Goal: Navigation & Orientation: Locate item on page

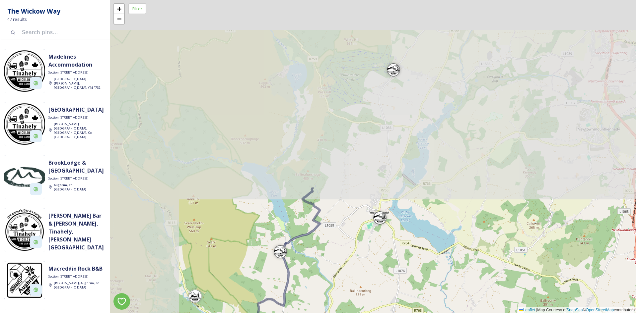
drag, startPoint x: 329, startPoint y: 110, endPoint x: 477, endPoint y: 329, distance: 264.3
click at [477, 313] on html "The Wickow Way 47 results Madelines Accommodation Section [GEOGRAPHIC_DATA][PER…" at bounding box center [318, 156] width 637 height 313
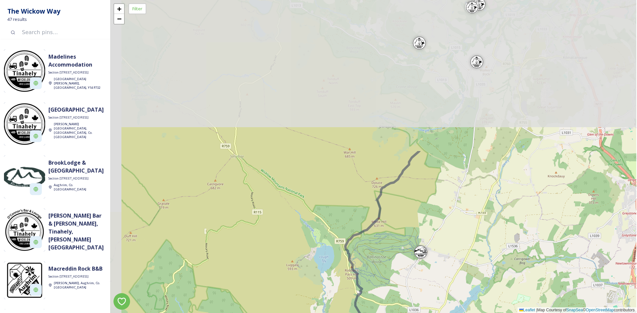
drag, startPoint x: 433, startPoint y: 141, endPoint x: 460, endPoint y: 324, distance: 184.3
click at [460, 313] on html "The Wickow Way 47 results Madelines Accommodation Section [GEOGRAPHIC_DATA][PER…" at bounding box center [318, 156] width 637 height 313
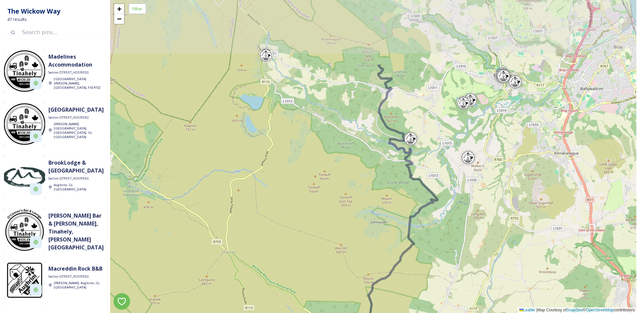
drag, startPoint x: 479, startPoint y: 145, endPoint x: 471, endPoint y: 240, distance: 96.2
click at [471, 240] on div "+ − Leaflet | Map Courtesy of SnapSea © OpenStreetMap contributors" at bounding box center [373, 156] width 526 height 313
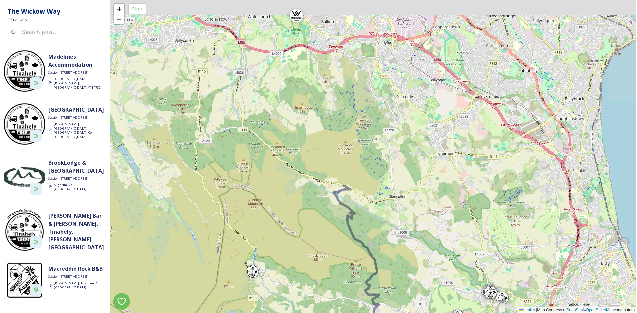
drag, startPoint x: 454, startPoint y: 53, endPoint x: 441, endPoint y: 269, distance: 216.9
click at [441, 269] on div "+ − Leaflet | Map Courtesy of SnapSea © OpenStreetMap contributors" at bounding box center [373, 156] width 526 height 313
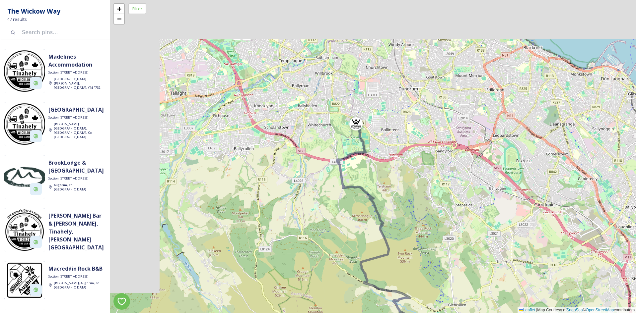
drag, startPoint x: 401, startPoint y: 139, endPoint x: 464, endPoint y: 252, distance: 129.3
click at [464, 252] on div "+ − Leaflet | Map Courtesy of SnapSea © OpenStreetMap contributors" at bounding box center [373, 156] width 526 height 313
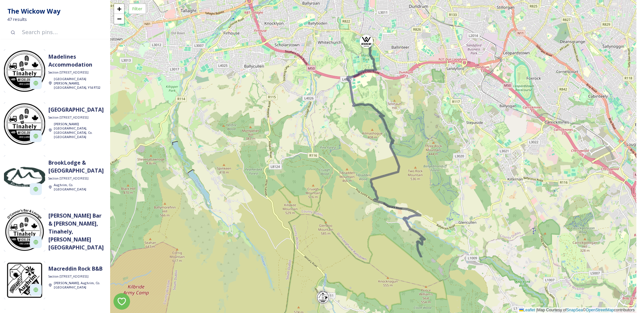
drag, startPoint x: 424, startPoint y: 257, endPoint x: 438, endPoint y: 160, distance: 97.8
click at [437, 161] on div "+ − Leaflet | Map Courtesy of SnapSea © OpenStreetMap contributors" at bounding box center [373, 156] width 526 height 313
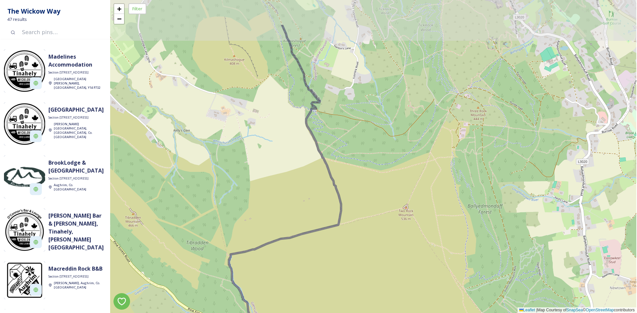
drag, startPoint x: 384, startPoint y: 167, endPoint x: 407, endPoint y: 223, distance: 60.7
click at [407, 223] on div "+ − Leaflet | Map Courtesy of SnapSea © OpenStreetMap contributors" at bounding box center [373, 156] width 526 height 313
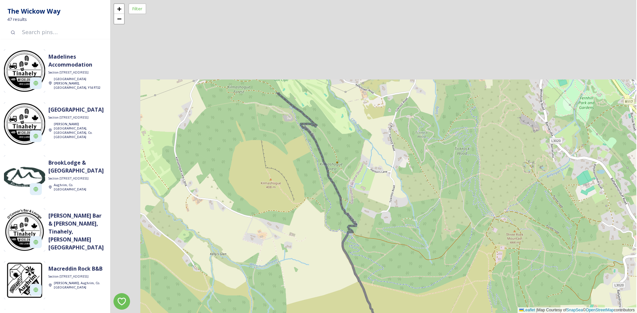
drag, startPoint x: 388, startPoint y: 153, endPoint x: 436, endPoint y: 298, distance: 153.4
click at [436, 298] on div "+ − Leaflet | Map Courtesy of SnapSea © OpenStreetMap contributors" at bounding box center [373, 156] width 526 height 313
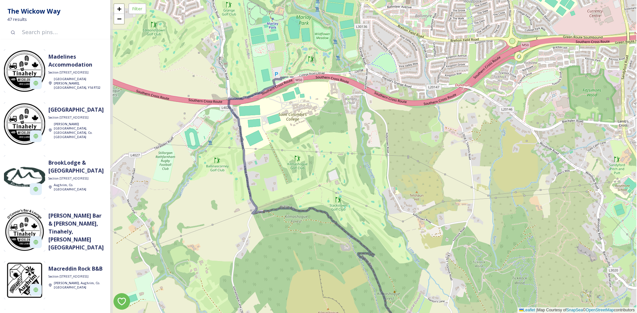
drag, startPoint x: 432, startPoint y: 198, endPoint x: 478, endPoint y: 305, distance: 117.0
click at [478, 305] on div "+ − Leaflet | Map Courtesy of SnapSea © OpenStreetMap contributors" at bounding box center [373, 156] width 526 height 313
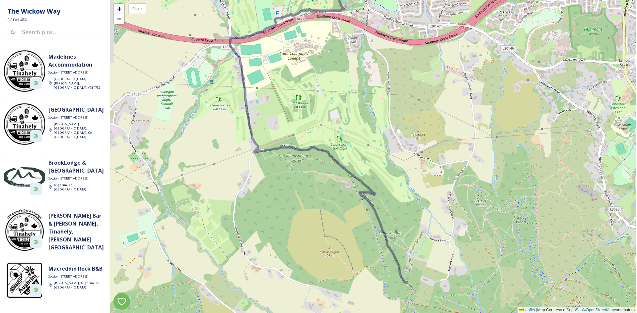
drag, startPoint x: 441, startPoint y: 225, endPoint x: 435, endPoint y: 57, distance: 167.3
click at [435, 57] on div "+ − Leaflet | Map Courtesy of SnapSea © OpenStreetMap contributors" at bounding box center [373, 156] width 526 height 313
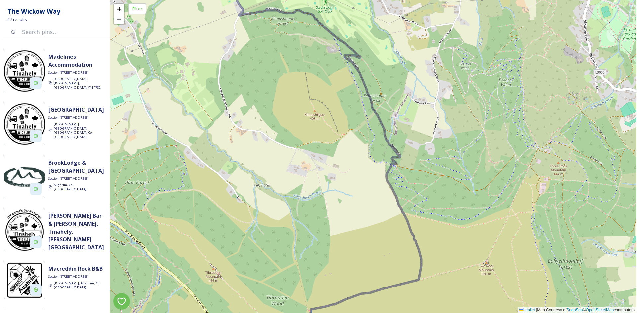
drag, startPoint x: 455, startPoint y: 242, endPoint x: 429, endPoint y: 104, distance: 139.7
click at [429, 104] on div "+ − Leaflet | Map Courtesy of SnapSea © OpenStreetMap contributors" at bounding box center [373, 156] width 526 height 313
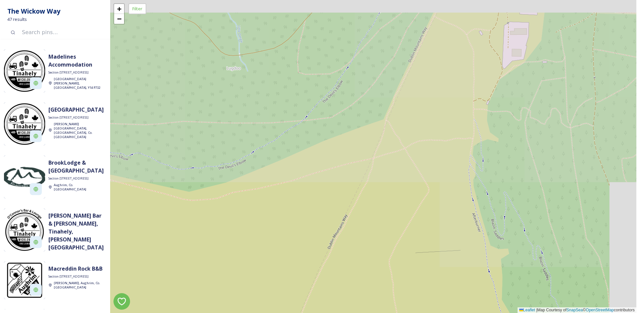
drag, startPoint x: 470, startPoint y: 86, endPoint x: 450, endPoint y: 321, distance: 235.9
click at [450, 313] on html "The Wickow Way 47 results Madelines Accommodation Section [GEOGRAPHIC_DATA][PER…" at bounding box center [318, 156] width 637 height 313
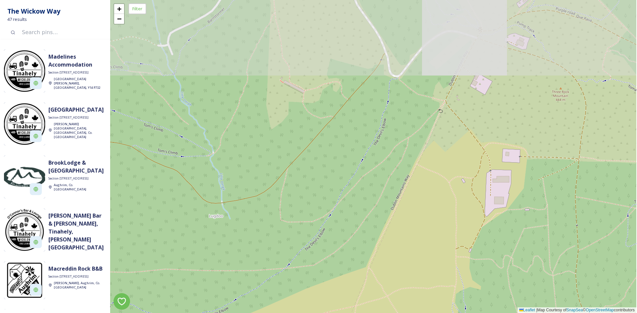
drag, startPoint x: 440, startPoint y: 236, endPoint x: 432, endPoint y: 329, distance: 93.1
click at [432, 313] on html "The Wickow Way 47 results Madelines Accommodation Section [GEOGRAPHIC_DATA][PER…" at bounding box center [318, 156] width 637 height 313
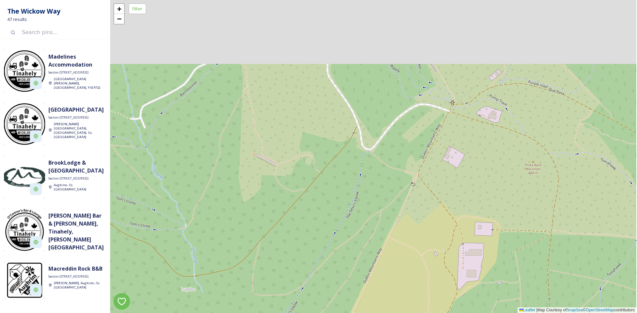
drag, startPoint x: 470, startPoint y: 196, endPoint x: 441, endPoint y: 271, distance: 80.4
click at [441, 271] on div "+ − Leaflet | Map Courtesy of SnapSea © OpenStreetMap contributors" at bounding box center [373, 156] width 526 height 313
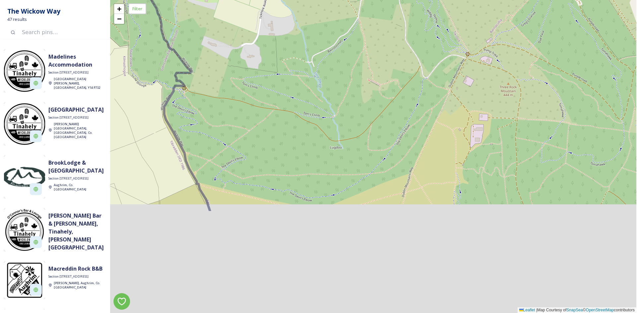
drag, startPoint x: 440, startPoint y: 271, endPoint x: 475, endPoint y: 39, distance: 234.5
click at [475, 44] on div "+ − Leaflet | Map Courtesy of SnapSea © OpenStreetMap contributors" at bounding box center [373, 156] width 526 height 313
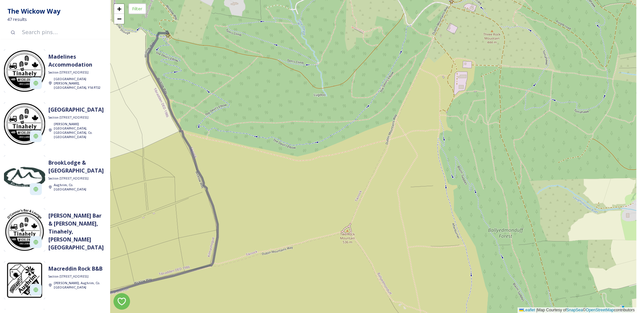
drag, startPoint x: 457, startPoint y: 82, endPoint x: 428, endPoint y: 140, distance: 65.4
click at [428, 140] on div "+ − Leaflet | Map Courtesy of SnapSea © OpenStreetMap contributors" at bounding box center [373, 156] width 526 height 313
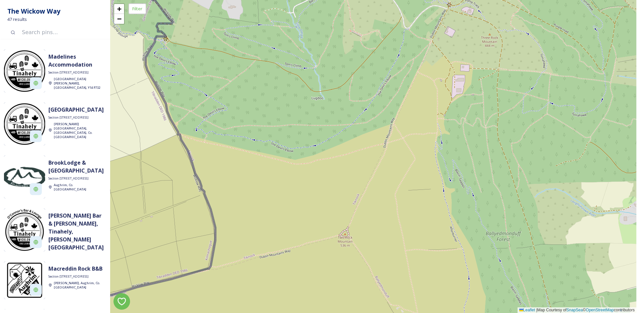
drag, startPoint x: 428, startPoint y: 140, endPoint x: 426, endPoint y: 144, distance: 4.0
click at [426, 144] on div "+ − Leaflet | Map Courtesy of SnapSea © OpenStreetMap contributors" at bounding box center [373, 156] width 526 height 313
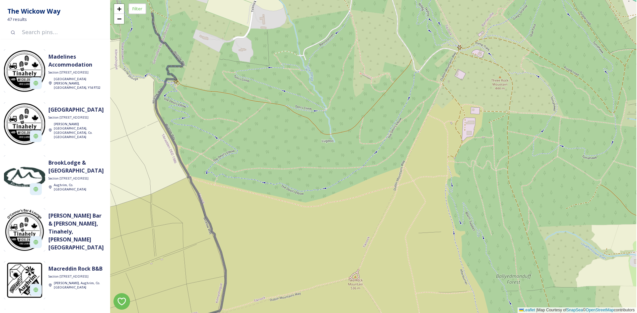
drag, startPoint x: 382, startPoint y: 134, endPoint x: 395, endPoint y: 172, distance: 41.0
click at [395, 172] on div "+ − Leaflet | Map Courtesy of SnapSea © OpenStreetMap contributors" at bounding box center [373, 156] width 526 height 313
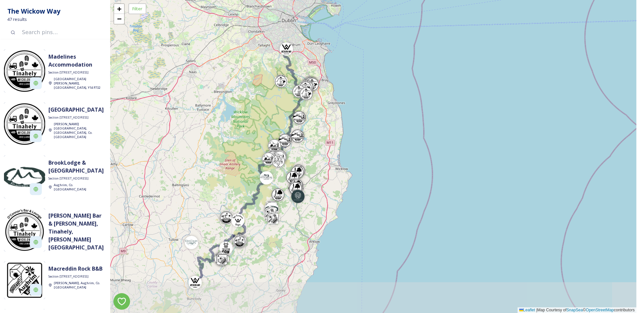
drag, startPoint x: 293, startPoint y: 210, endPoint x: 317, endPoint y: 157, distance: 58.4
click at [317, 157] on div "+ − Leaflet | Map Courtesy of SnapSea © OpenStreetMap contributors" at bounding box center [373, 156] width 526 height 313
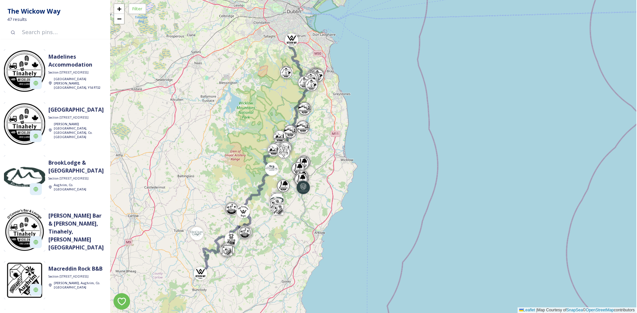
click at [309, 194] on div "+ − Leaflet | Map Courtesy of SnapSea © OpenStreetMap contributors" at bounding box center [373, 156] width 526 height 313
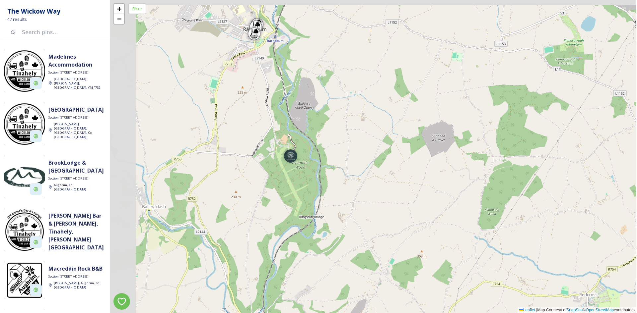
drag, startPoint x: 273, startPoint y: 118, endPoint x: 304, endPoint y: 189, distance: 77.6
click at [304, 189] on div "+ − Leaflet | Map Courtesy of SnapSea © OpenStreetMap contributors" at bounding box center [373, 156] width 526 height 313
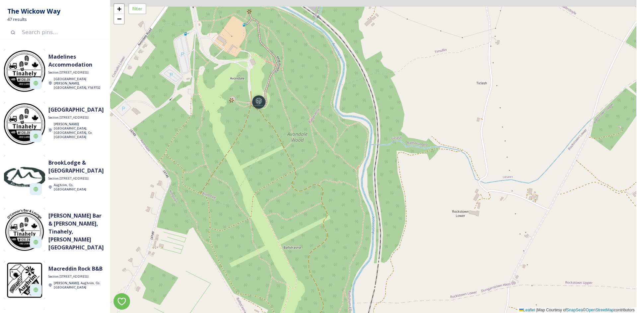
drag, startPoint x: 279, startPoint y: 106, endPoint x: 301, endPoint y: 214, distance: 110.0
click at [301, 214] on div "+ − Leaflet | Map Courtesy of SnapSea © OpenStreetMap contributors" at bounding box center [373, 156] width 526 height 313
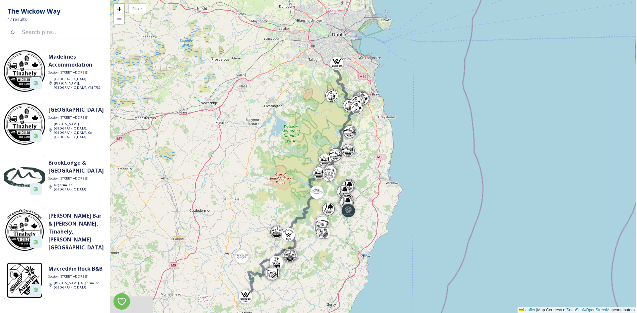
drag, startPoint x: 259, startPoint y: 117, endPoint x: 349, endPoint y: 170, distance: 104.8
click at [349, 170] on div "+ − Leaflet | Map Courtesy of SnapSea © OpenStreetMap contributors" at bounding box center [373, 156] width 526 height 313
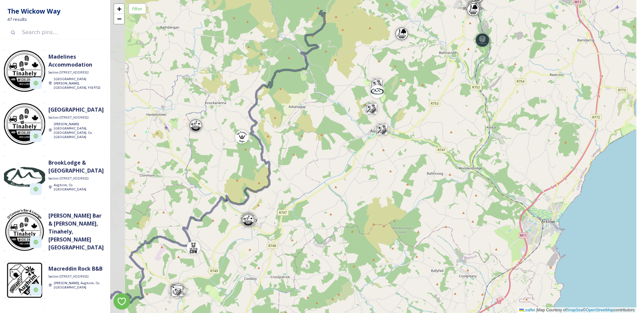
drag, startPoint x: 236, startPoint y: 196, endPoint x: 281, endPoint y: 240, distance: 62.6
click at [281, 240] on div "+ − Leaflet | Map Courtesy of SnapSea © OpenStreetMap contributors" at bounding box center [373, 156] width 526 height 313
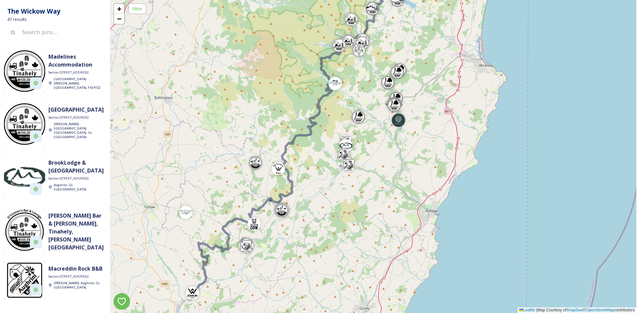
drag, startPoint x: 277, startPoint y: 260, endPoint x: 276, endPoint y: 298, distance: 37.8
click at [276, 298] on div "+ − Leaflet | Map Courtesy of SnapSea © OpenStreetMap contributors" at bounding box center [373, 156] width 526 height 313
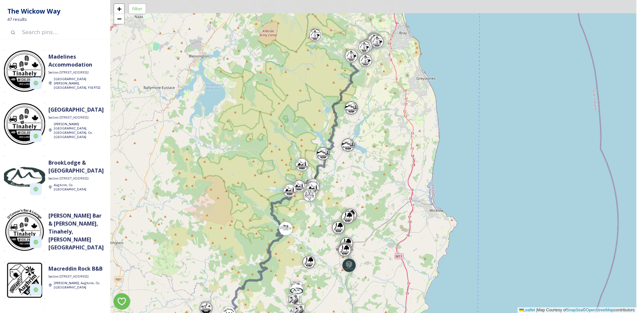
drag, startPoint x: 263, startPoint y: 123, endPoint x: 229, endPoint y: 224, distance: 105.5
click at [229, 224] on div "+ − Leaflet | Map Courtesy of SnapSea © OpenStreetMap contributors" at bounding box center [373, 156] width 526 height 313
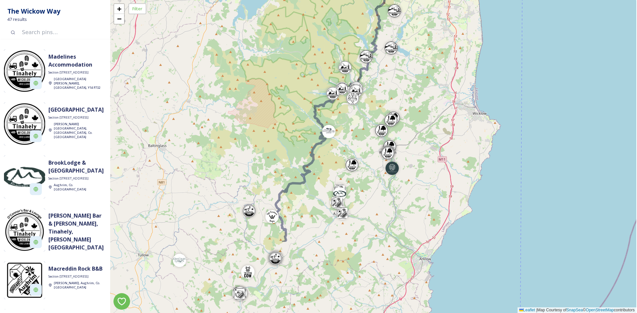
drag, startPoint x: 246, startPoint y: 120, endPoint x: 289, endPoint y: 18, distance: 111.6
click at [289, 18] on div "+ − Leaflet | Map Courtesy of SnapSea © OpenStreetMap contributors" at bounding box center [373, 156] width 526 height 313
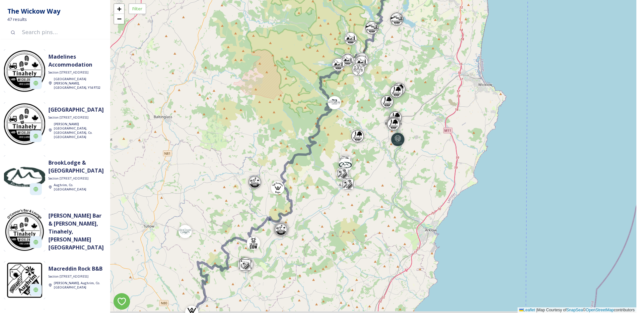
drag, startPoint x: 283, startPoint y: 104, endPoint x: 289, endPoint y: 75, distance: 29.4
click at [289, 75] on div "+ − Leaflet | Map Courtesy of SnapSea © OpenStreetMap contributors" at bounding box center [373, 156] width 526 height 313
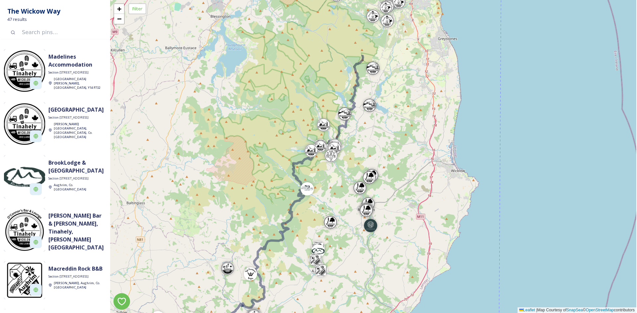
drag, startPoint x: 289, startPoint y: 92, endPoint x: 252, endPoint y: 214, distance: 127.2
click at [252, 214] on div "+ − Leaflet | Map Courtesy of SnapSea © OpenStreetMap contributors" at bounding box center [373, 156] width 526 height 313
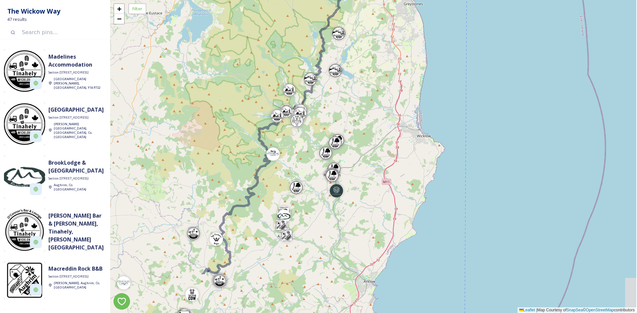
drag, startPoint x: 295, startPoint y: 106, endPoint x: 281, endPoint y: 14, distance: 93.3
click at [281, 15] on div "+ − Leaflet | Map Courtesy of SnapSea © OpenStreetMap contributors" at bounding box center [373, 156] width 526 height 313
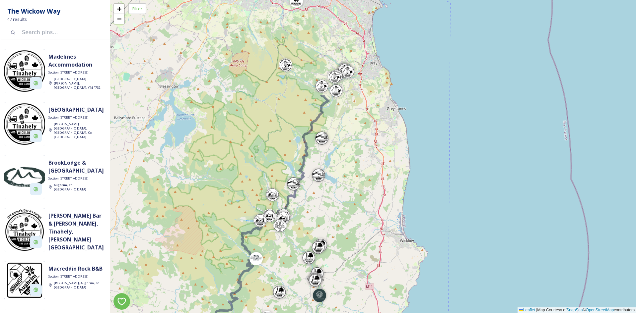
drag, startPoint x: 267, startPoint y: 55, endPoint x: 242, endPoint y: 173, distance: 120.9
click at [242, 173] on div "+ − Leaflet | Map Courtesy of SnapSea © OpenStreetMap contributors" at bounding box center [373, 156] width 526 height 313
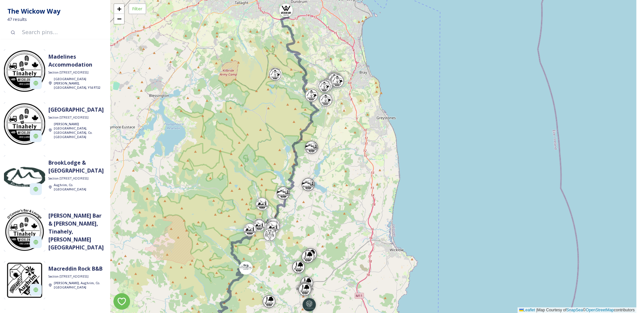
drag, startPoint x: 275, startPoint y: 57, endPoint x: 265, endPoint y: 38, distance: 21.5
click at [265, 38] on div "+ − Leaflet | Map Courtesy of SnapSea © OpenStreetMap contributors" at bounding box center [373, 156] width 526 height 313
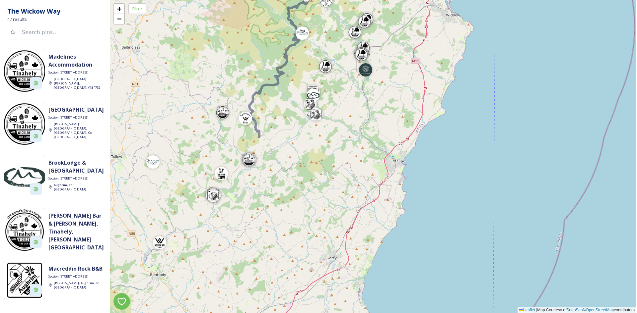
drag, startPoint x: 267, startPoint y: 259, endPoint x: 324, endPoint y: 52, distance: 215.4
click at [324, 52] on div "+ − Leaflet | Map Courtesy of SnapSea © OpenStreetMap contributors" at bounding box center [373, 156] width 526 height 313
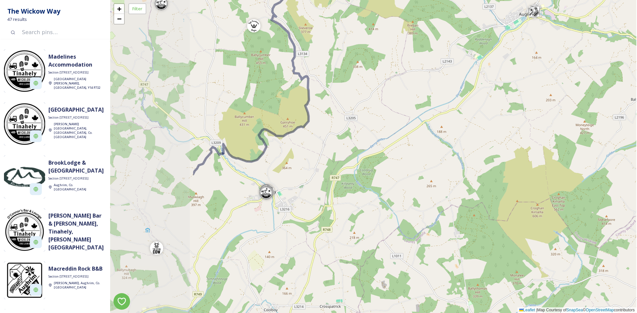
drag, startPoint x: 242, startPoint y: 143, endPoint x: 371, endPoint y: 146, distance: 129.4
click at [371, 146] on div "+ − Leaflet | Map Courtesy of SnapSea © OpenStreetMap contributors" at bounding box center [373, 156] width 526 height 313
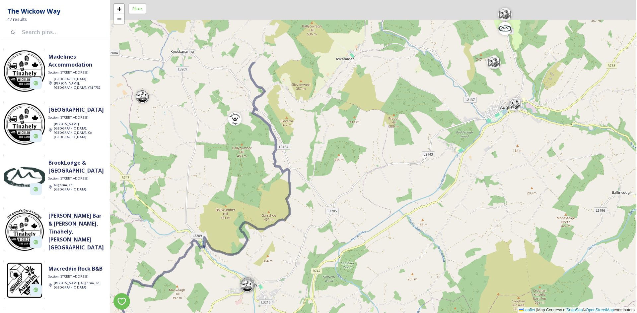
drag, startPoint x: 236, startPoint y: 110, endPoint x: 223, endPoint y: 193, distance: 83.4
click at [223, 193] on div "+ − Leaflet | Map Courtesy of SnapSea © OpenStreetMap contributors" at bounding box center [373, 156] width 526 height 313
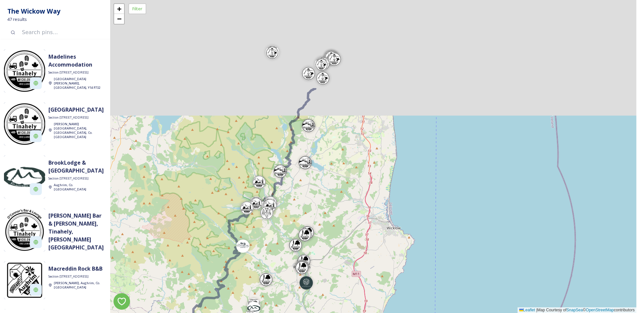
drag, startPoint x: 263, startPoint y: 58, endPoint x: 227, endPoint y: 222, distance: 167.7
click at [227, 222] on div "+ − Leaflet | Map Courtesy of SnapSea © OpenStreetMap contributors" at bounding box center [373, 156] width 526 height 313
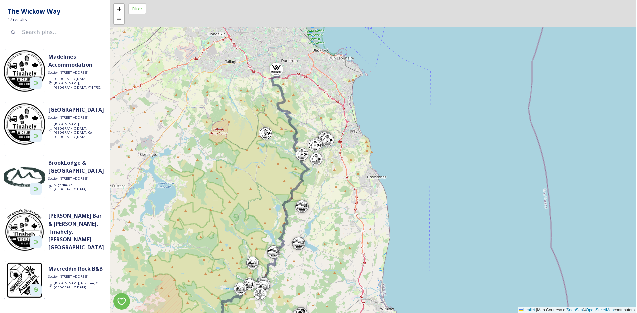
drag, startPoint x: 223, startPoint y: 86, endPoint x: 245, endPoint y: 255, distance: 170.5
click at [245, 255] on div "+ − Leaflet | Map Courtesy of SnapSea © OpenStreetMap contributors" at bounding box center [373, 156] width 526 height 313
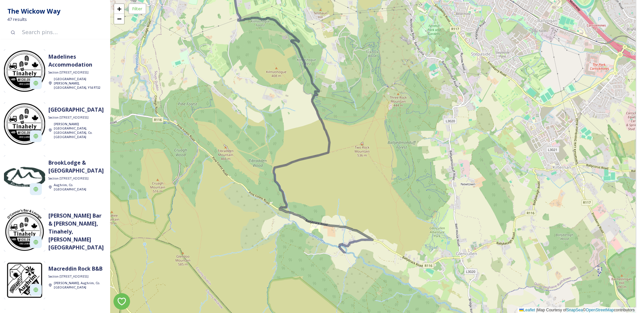
drag, startPoint x: 422, startPoint y: 231, endPoint x: 367, endPoint y: 138, distance: 108.1
click at [367, 138] on div "+ − Leaflet | Map Courtesy of SnapSea © OpenStreetMap contributors" at bounding box center [373, 156] width 526 height 313
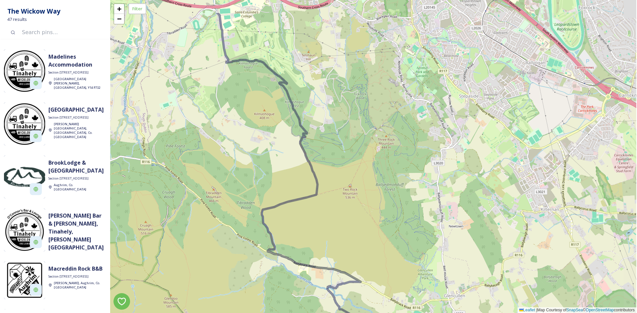
drag, startPoint x: 367, startPoint y: 138, endPoint x: 356, endPoint y: 208, distance: 70.9
click at [356, 208] on div "+ − Leaflet | Map Courtesy of SnapSea © OpenStreetMap contributors" at bounding box center [373, 156] width 526 height 313
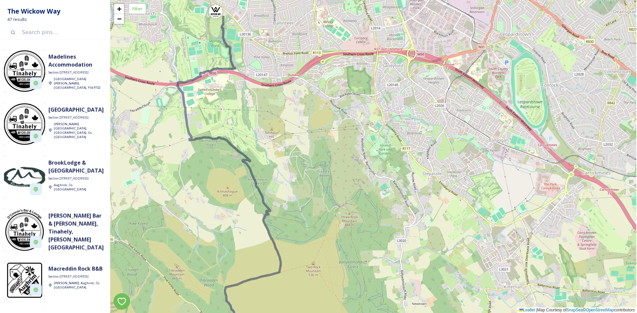
drag, startPoint x: 308, startPoint y: 247, endPoint x: 307, endPoint y: 204, distance: 43.8
click at [307, 204] on div "+ − Leaflet | Map Courtesy of SnapSea © OpenStreetMap contributors" at bounding box center [373, 156] width 526 height 313
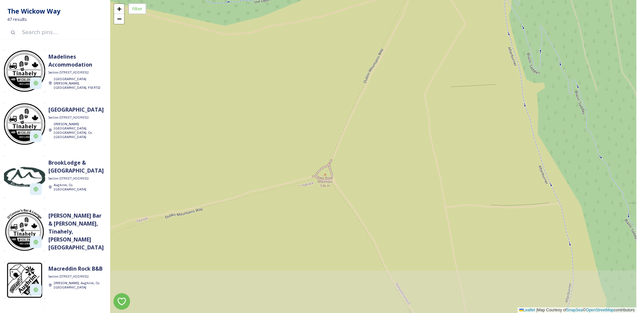
drag, startPoint x: 327, startPoint y: 221, endPoint x: 312, endPoint y: 134, distance: 88.5
click at [312, 134] on div "+ − Leaflet | Map Courtesy of SnapSea © OpenStreetMap contributors" at bounding box center [373, 156] width 526 height 313
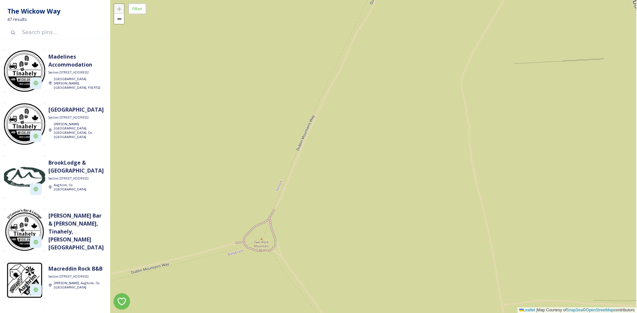
drag, startPoint x: 270, startPoint y: 182, endPoint x: 278, endPoint y: 134, distance: 48.7
click at [278, 134] on div "+ − Leaflet | Map Courtesy of SnapSea © OpenStreetMap contributors" at bounding box center [373, 156] width 526 height 313
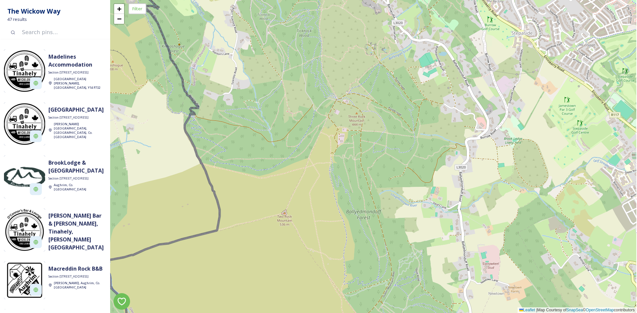
drag, startPoint x: 258, startPoint y: 161, endPoint x: 258, endPoint y: 154, distance: 6.6
click at [258, 154] on div "+ − Leaflet | Map Courtesy of SnapSea © OpenStreetMap contributors" at bounding box center [373, 156] width 526 height 313
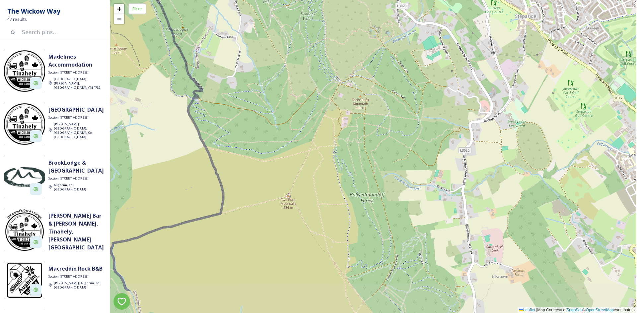
drag, startPoint x: 291, startPoint y: 193, endPoint x: 313, endPoint y: 139, distance: 57.7
click at [313, 139] on div "+ − Leaflet | Map Courtesy of SnapSea © OpenStreetMap contributors" at bounding box center [373, 156] width 526 height 313
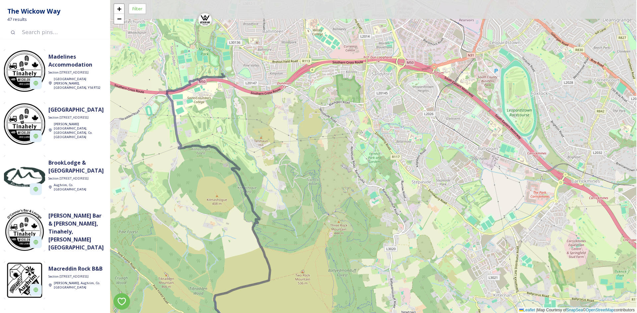
drag, startPoint x: 256, startPoint y: 91, endPoint x: 252, endPoint y: 157, distance: 65.5
click at [286, 210] on div "+ − Leaflet | Map Courtesy of SnapSea © OpenStreetMap contributors" at bounding box center [373, 156] width 526 height 313
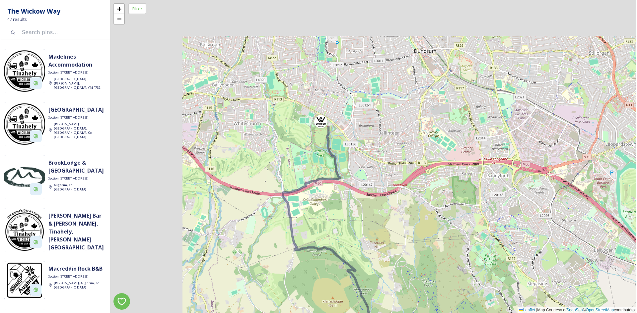
drag, startPoint x: 250, startPoint y: 138, endPoint x: 347, endPoint y: 214, distance: 123.4
click at [347, 214] on div "+ − Leaflet | Map Courtesy of SnapSea © OpenStreetMap contributors" at bounding box center [373, 156] width 526 height 313
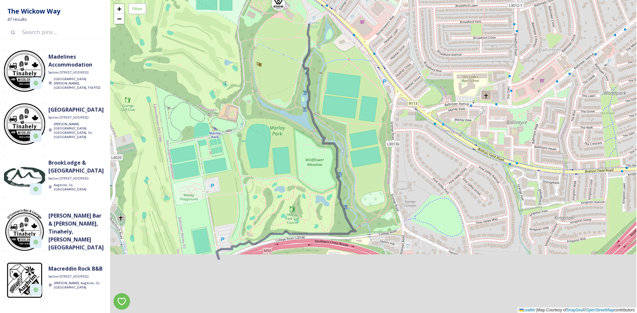
drag, startPoint x: 374, startPoint y: 231, endPoint x: 396, endPoint y: 60, distance: 172.6
click at [396, 61] on div "+ − Leaflet | Map Courtesy of SnapSea © OpenStreetMap contributors" at bounding box center [373, 156] width 526 height 313
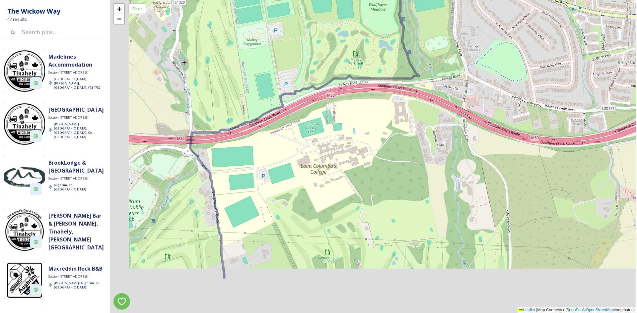
drag, startPoint x: 324, startPoint y: 203, endPoint x: 367, endPoint y: 135, distance: 80.2
click at [367, 136] on div "+ − Leaflet | Map Courtesy of SnapSea © OpenStreetMap contributors" at bounding box center [373, 156] width 526 height 313
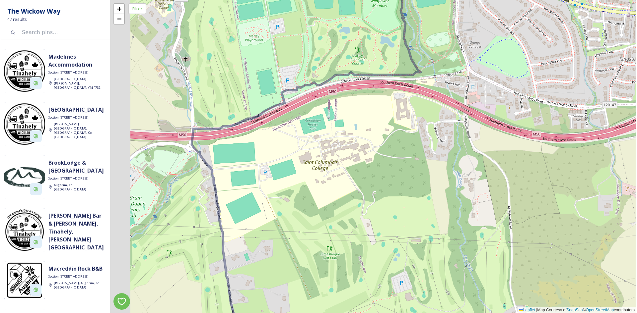
drag, startPoint x: 238, startPoint y: 213, endPoint x: 246, endPoint y: 144, distance: 69.8
click at [246, 144] on div "+ − Leaflet | Map Courtesy of SnapSea © OpenStreetMap contributors" at bounding box center [373, 156] width 526 height 313
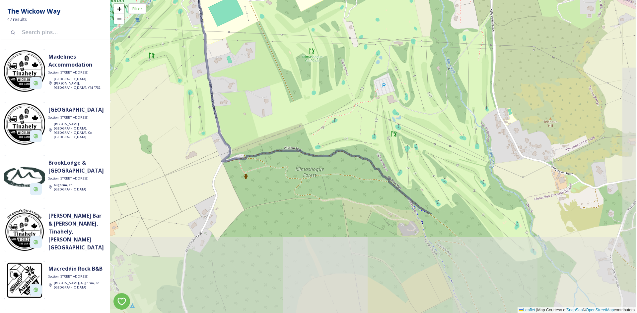
drag, startPoint x: 272, startPoint y: 272, endPoint x: 247, endPoint y: 141, distance: 133.8
click at [247, 141] on div "+ − Leaflet | Map Courtesy of SnapSea © OpenStreetMap contributors" at bounding box center [373, 156] width 526 height 313
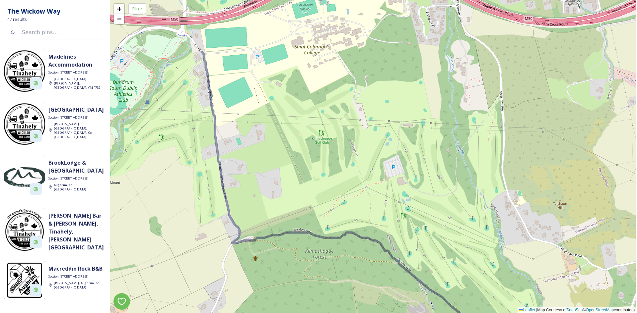
drag, startPoint x: 235, startPoint y: 69, endPoint x: 246, endPoint y: 154, distance: 85.2
click at [246, 154] on div "+ − Leaflet | Map Courtesy of SnapSea © OpenStreetMap contributors" at bounding box center [373, 156] width 526 height 313
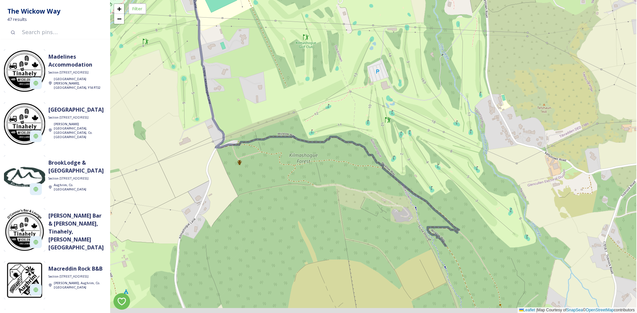
drag, startPoint x: 296, startPoint y: 210, endPoint x: 267, endPoint y: 67, distance: 145.9
click at [268, 67] on div "+ − Leaflet | Map Courtesy of SnapSea © OpenStreetMap contributors" at bounding box center [373, 156] width 526 height 313
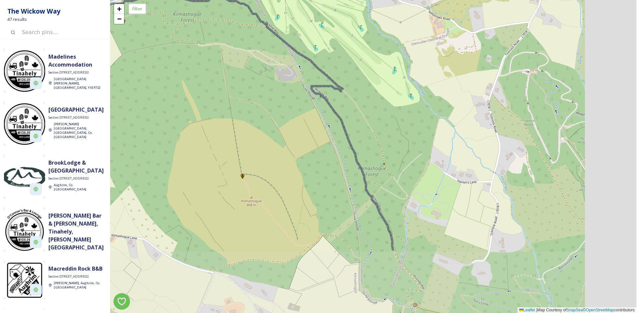
drag, startPoint x: 401, startPoint y: 171, endPoint x: 303, endPoint y: 90, distance: 126.9
click at [306, 93] on div "+ − Leaflet | Map Courtesy of SnapSea © OpenStreetMap contributors" at bounding box center [373, 156] width 526 height 313
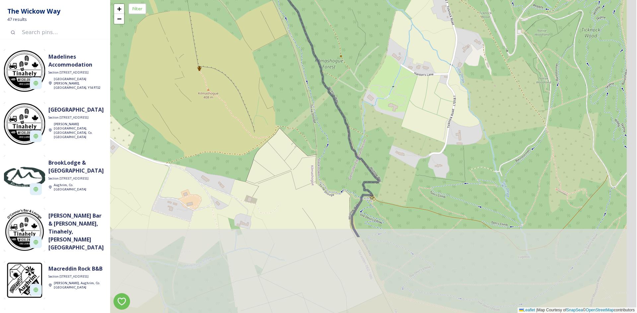
drag, startPoint x: 457, startPoint y: 220, endPoint x: 376, endPoint y: 34, distance: 202.6
click at [376, 34] on div "+ − Leaflet | Map Courtesy of SnapSea © OpenStreetMap contributors" at bounding box center [373, 156] width 526 height 313
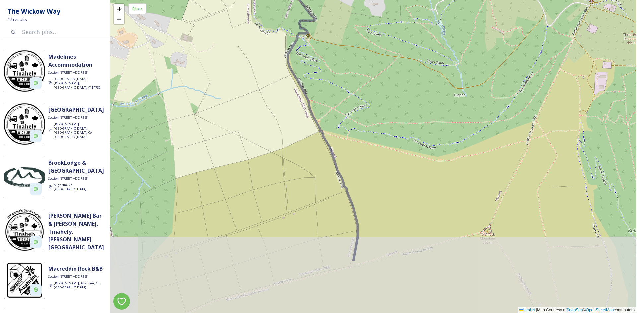
drag, startPoint x: 352, startPoint y: 160, endPoint x: 329, endPoint y: 76, distance: 86.6
click at [323, 70] on div "+ − Leaflet | Map Courtesy of SnapSea © OpenStreetMap contributors" at bounding box center [373, 156] width 526 height 313
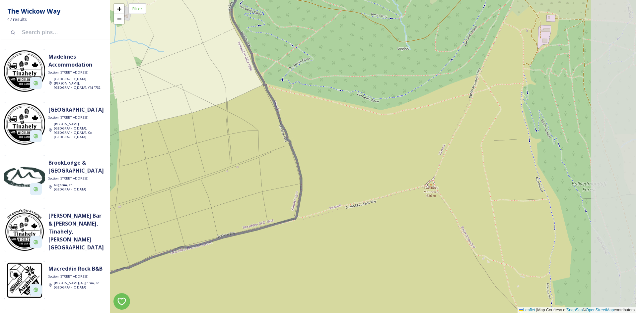
drag, startPoint x: 460, startPoint y: 202, endPoint x: 404, endPoint y: 166, distance: 66.0
click at [406, 164] on div "+ − Leaflet | Map Courtesy of SnapSea © OpenStreetMap contributors" at bounding box center [373, 156] width 526 height 313
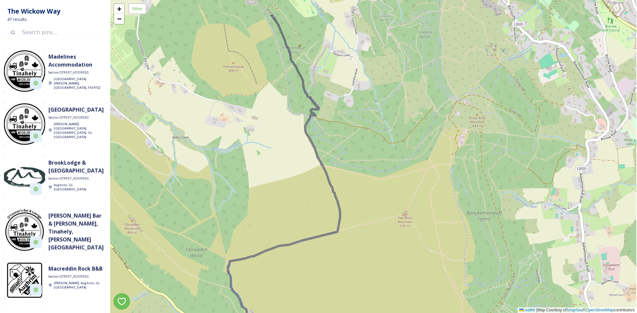
drag, startPoint x: 331, startPoint y: 154, endPoint x: 357, endPoint y: 200, distance: 52.4
click at [357, 200] on div "+ − Leaflet | Map Courtesy of SnapSea © OpenStreetMap contributors" at bounding box center [373, 156] width 526 height 313
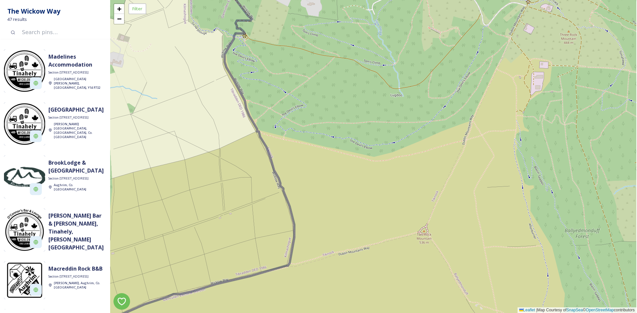
drag, startPoint x: 386, startPoint y: 202, endPoint x: 379, endPoint y: 183, distance: 20.3
click at [379, 183] on div "+ − Leaflet | Map Courtesy of SnapSea © OpenStreetMap contributors" at bounding box center [373, 156] width 526 height 313
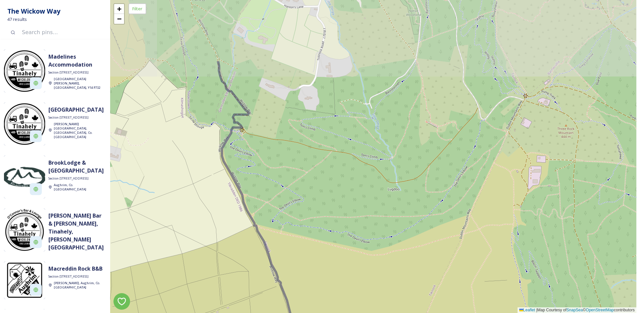
drag, startPoint x: 353, startPoint y: 99, endPoint x: 344, endPoint y: 207, distance: 108.1
click at [352, 192] on div "+ − Leaflet | Map Courtesy of SnapSea © OpenStreetMap contributors" at bounding box center [373, 156] width 526 height 313
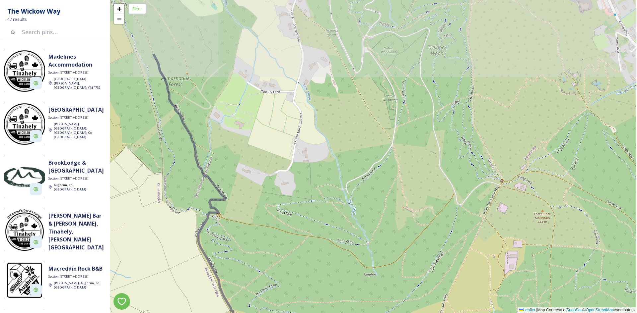
drag, startPoint x: 522, startPoint y: 112, endPoint x: 501, endPoint y: 193, distance: 83.9
click at [501, 193] on div "+ − Leaflet | Map Courtesy of SnapSea © OpenStreetMap contributors" at bounding box center [373, 156] width 526 height 313
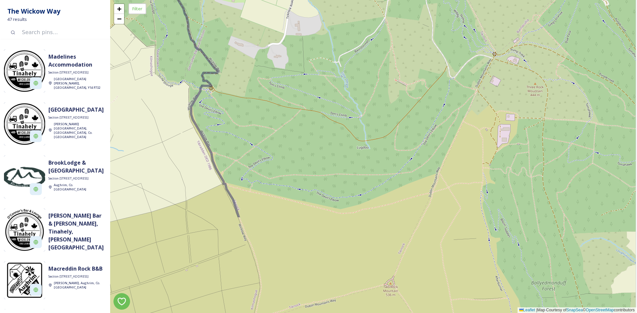
drag, startPoint x: 415, startPoint y: 230, endPoint x: 408, endPoint y: 103, distance: 127.6
click at [408, 103] on div "+ − Leaflet | Map Courtesy of SnapSea © OpenStreetMap contributors" at bounding box center [373, 156] width 526 height 313
drag, startPoint x: 356, startPoint y: 134, endPoint x: 373, endPoint y: 86, distance: 50.8
click at [373, 86] on div "+ − Leaflet | Map Courtesy of SnapSea © OpenStreetMap contributors" at bounding box center [373, 156] width 526 height 313
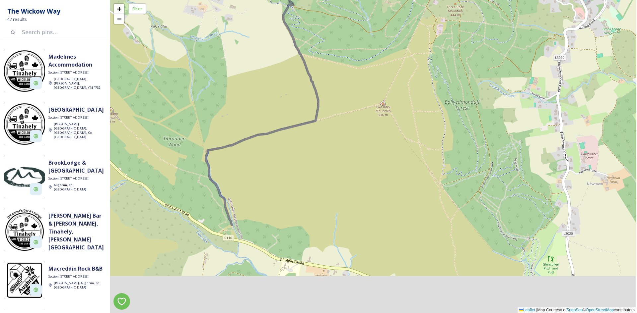
drag, startPoint x: 296, startPoint y: 262, endPoint x: 305, endPoint y: 139, distance: 123.7
click at [305, 139] on div "+ − Leaflet | Map Courtesy of SnapSea © OpenStreetMap contributors" at bounding box center [373, 156] width 526 height 313
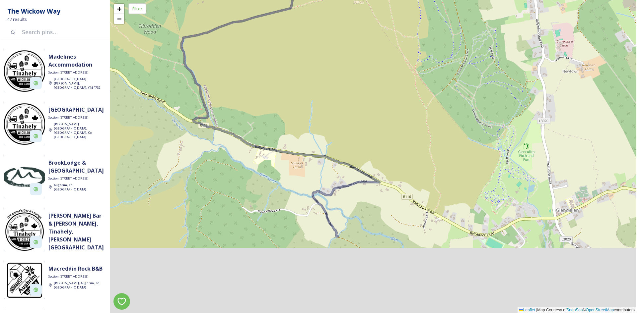
drag, startPoint x: 287, startPoint y: 228, endPoint x: 255, endPoint y: 97, distance: 135.0
click at [255, 97] on div "+ − Leaflet | Map Courtesy of SnapSea © OpenStreetMap contributors" at bounding box center [373, 156] width 526 height 313
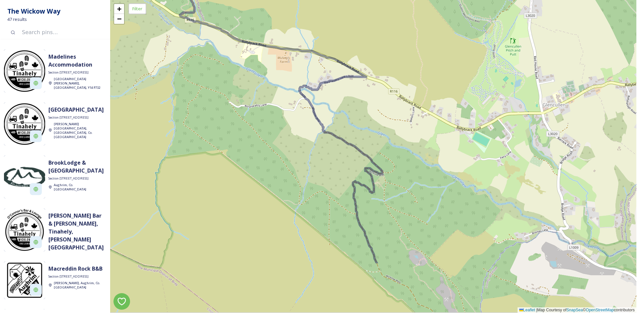
drag, startPoint x: 413, startPoint y: 276, endPoint x: 372, endPoint y: 91, distance: 189.6
click at [401, 170] on div "+ − Leaflet | Map Courtesy of SnapSea © OpenStreetMap contributors" at bounding box center [373, 156] width 526 height 313
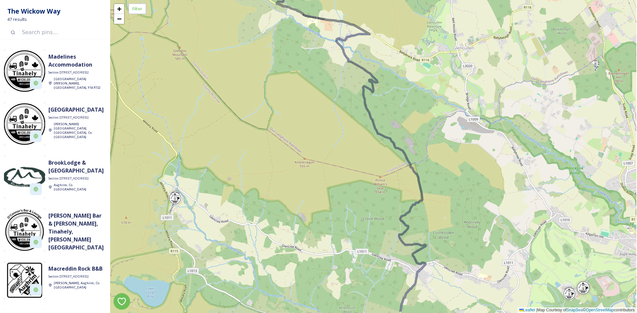
drag, startPoint x: 466, startPoint y: 249, endPoint x: 434, endPoint y: 159, distance: 95.2
click at [434, 159] on div "+ − Leaflet | Map Courtesy of SnapSea © OpenStreetMap contributors" at bounding box center [373, 156] width 526 height 313
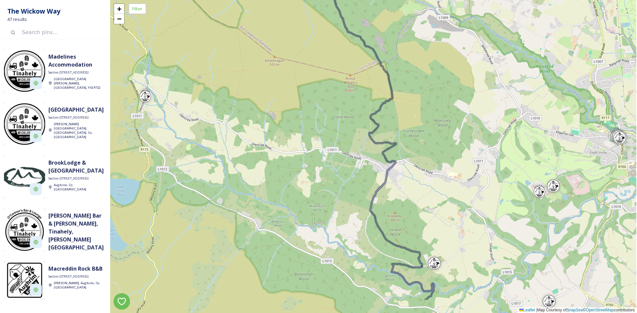
drag, startPoint x: 407, startPoint y: 272, endPoint x: 413, endPoint y: 223, distance: 49.1
click at [413, 223] on div "+ − Leaflet | Map Courtesy of SnapSea © OpenStreetMap contributors" at bounding box center [373, 156] width 526 height 313
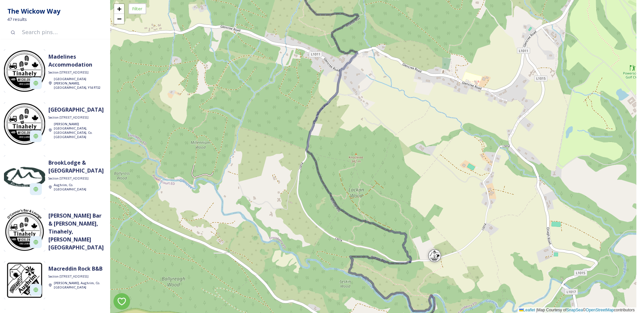
drag, startPoint x: 422, startPoint y: 240, endPoint x: 388, endPoint y: 182, distance: 67.8
click at [388, 182] on div "+ − Leaflet | Map Courtesy of SnapSea © OpenStreetMap contributors" at bounding box center [373, 156] width 526 height 313
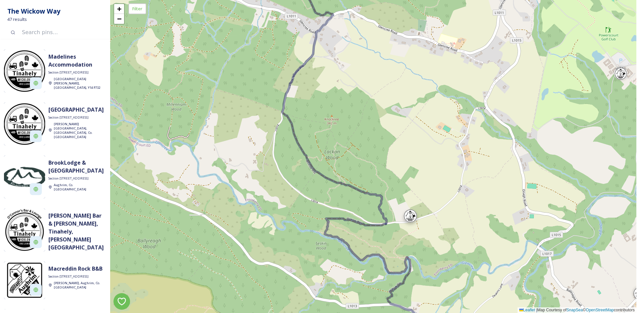
click at [412, 217] on div at bounding box center [410, 216] width 13 height 13
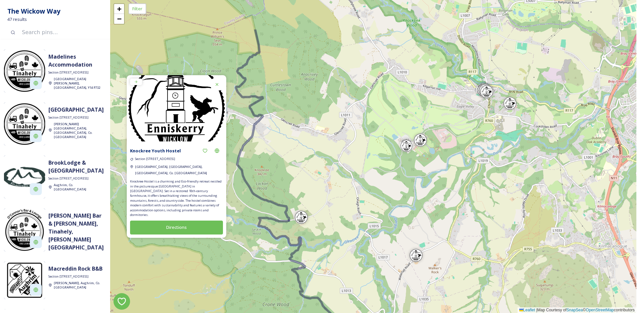
drag, startPoint x: 375, startPoint y: 175, endPoint x: 315, endPoint y: 236, distance: 84.9
click at [315, 236] on div "+ − Leaflet | Map Courtesy of SnapSea © OpenStreetMap contributors" at bounding box center [373, 156] width 526 height 313
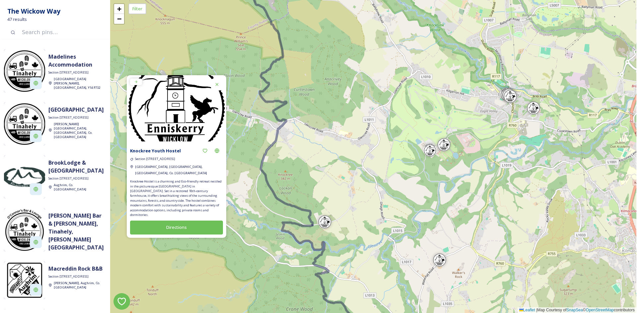
drag, startPoint x: 548, startPoint y: 135, endPoint x: 507, endPoint y: 158, distance: 47.2
click at [507, 160] on div "+ − Leaflet | Map Courtesy of SnapSea © OpenStreetMap contributors" at bounding box center [373, 156] width 526 height 313
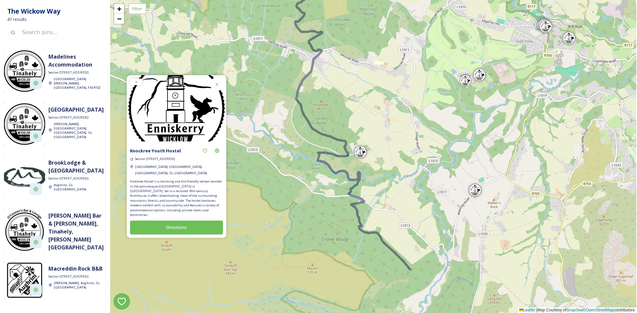
drag, startPoint x: 351, startPoint y: 248, endPoint x: 395, endPoint y: 173, distance: 86.4
click at [395, 173] on div "+ − Leaflet | Map Courtesy of SnapSea © OpenStreetMap contributors" at bounding box center [373, 156] width 526 height 313
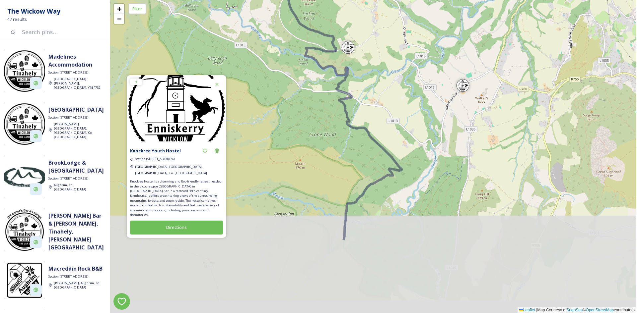
drag, startPoint x: 387, startPoint y: 189, endPoint x: 372, endPoint y: 71, distance: 119.3
click at [373, 74] on div "+ − Leaflet | Map Courtesy of SnapSea © OpenStreetMap contributors" at bounding box center [373, 156] width 526 height 313
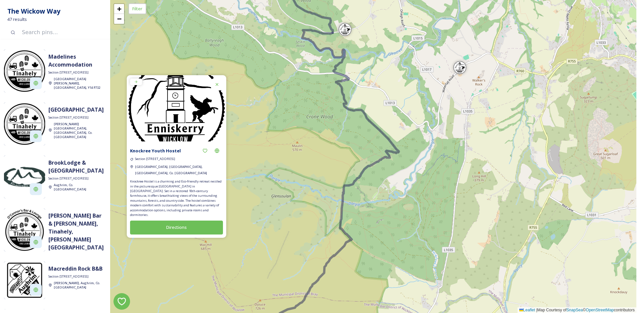
drag, startPoint x: 394, startPoint y: 191, endPoint x: 410, endPoint y: 81, distance: 111.2
click at [409, 85] on div "+ − Leaflet | Map Courtesy of SnapSea © OpenStreetMap contributors" at bounding box center [373, 156] width 526 height 313
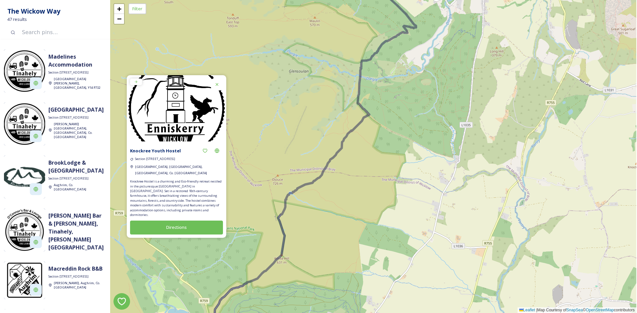
drag, startPoint x: 368, startPoint y: 193, endPoint x: 398, endPoint y: 92, distance: 105.9
click at [398, 92] on div "+ − Leaflet | Map Courtesy of SnapSea © OpenStreetMap contributors" at bounding box center [373, 156] width 526 height 313
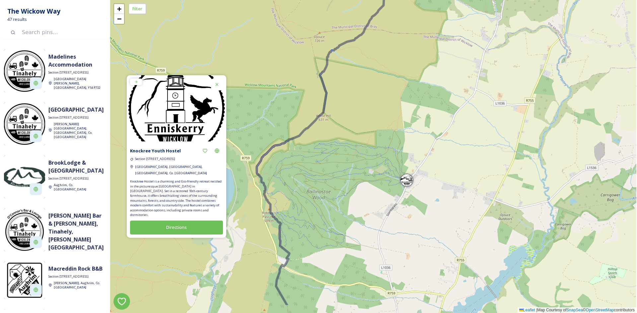
drag, startPoint x: 349, startPoint y: 201, endPoint x: 372, endPoint y: 79, distance: 123.9
click at [372, 82] on div "+ − Leaflet | Map Courtesy of SnapSea © OpenStreetMap contributors" at bounding box center [373, 156] width 526 height 313
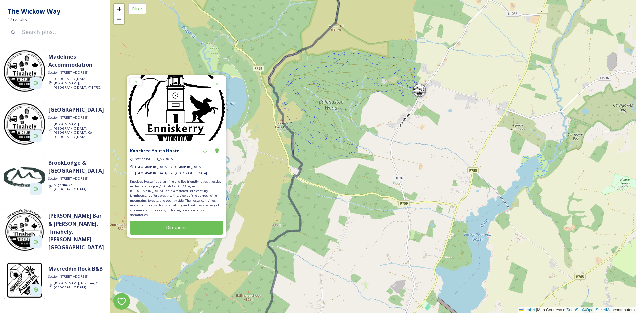
drag, startPoint x: 342, startPoint y: 183, endPoint x: 354, endPoint y: 90, distance: 93.9
click at [354, 90] on div "+ − Leaflet | Map Courtesy of SnapSea © OpenStreetMap contributors" at bounding box center [373, 156] width 526 height 313
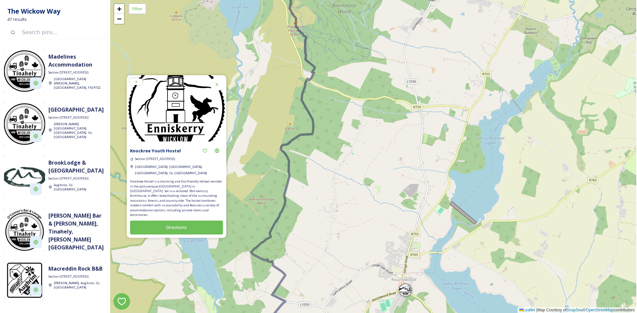
drag, startPoint x: 322, startPoint y: 229, endPoint x: 345, endPoint y: 124, distance: 107.8
click at [345, 125] on div "+ − Leaflet | Map Courtesy of SnapSea © OpenStreetMap contributors" at bounding box center [373, 156] width 526 height 313
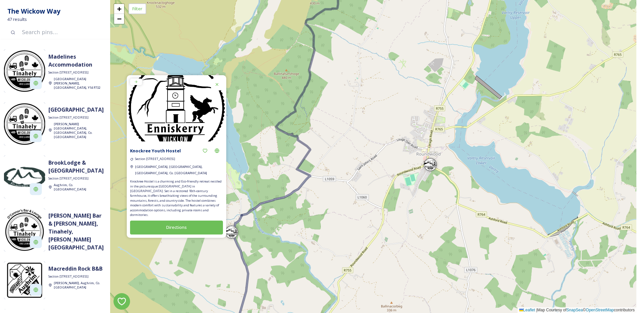
drag, startPoint x: 311, startPoint y: 223, endPoint x: 364, endPoint y: 123, distance: 113.7
click at [363, 127] on div "+ − Leaflet | Map Courtesy of SnapSea © OpenStreetMap contributors" at bounding box center [373, 156] width 526 height 313
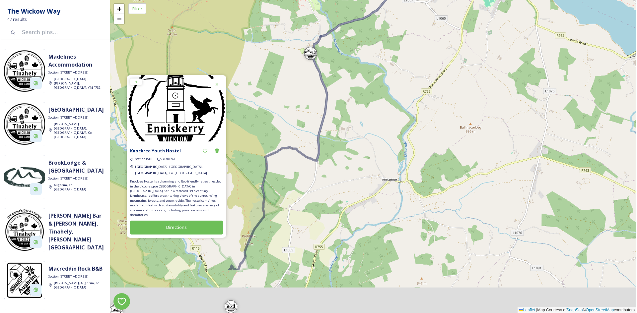
drag, startPoint x: 338, startPoint y: 204, endPoint x: 370, endPoint y: 93, distance: 115.0
click at [368, 103] on div "+ − Leaflet | Map Courtesy of SnapSea © OpenStreetMap contributors" at bounding box center [373, 156] width 526 height 313
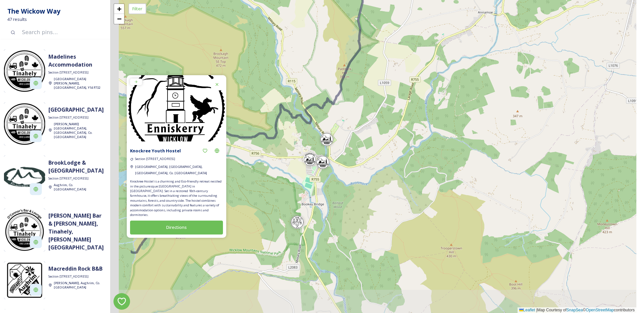
drag, startPoint x: 315, startPoint y: 193, endPoint x: 390, endPoint y: 109, distance: 112.3
click at [389, 109] on div "+ − Leaflet | Map Courtesy of SnapSea © OpenStreetMap contributors" at bounding box center [373, 156] width 526 height 313
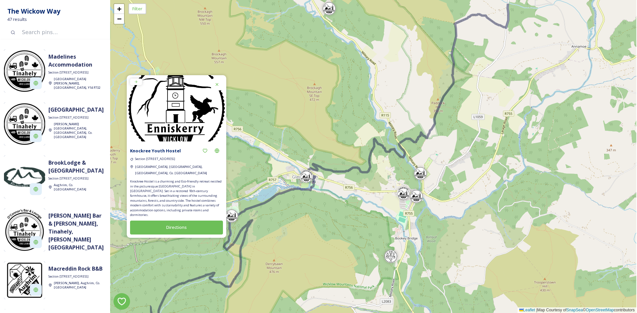
drag, startPoint x: 354, startPoint y: 181, endPoint x: 437, endPoint y: 194, distance: 84.9
click at [437, 194] on div "+ − Leaflet | Map Courtesy of SnapSea © OpenStreetMap contributors" at bounding box center [373, 156] width 526 height 313
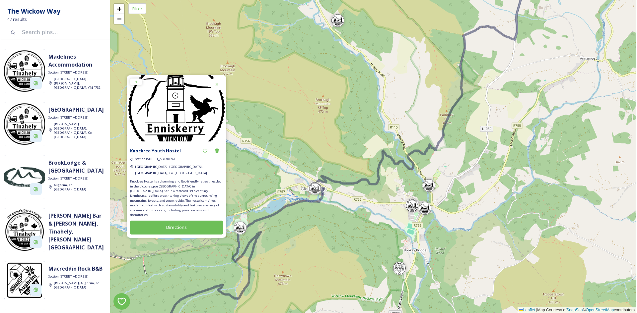
drag, startPoint x: 381, startPoint y: 220, endPoint x: 390, endPoint y: 232, distance: 15.3
click at [390, 232] on div "+ − Leaflet | Map Courtesy of SnapSea © OpenStreetMap contributors" at bounding box center [373, 156] width 526 height 313
click at [244, 235] on div "+ − Leaflet | Map Courtesy of SnapSea © OpenStreetMap contributors" at bounding box center [373, 156] width 526 height 313
click at [242, 225] on div at bounding box center [239, 227] width 13 height 13
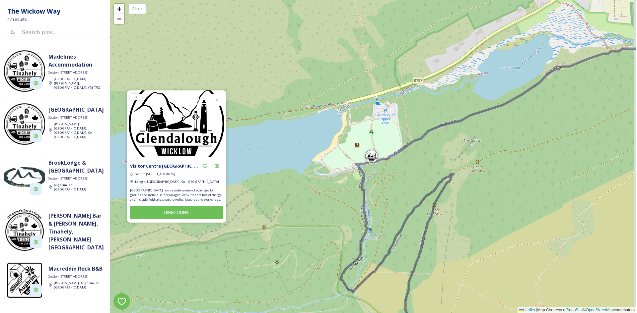
click at [218, 98] on icon at bounding box center [217, 99] width 3 height 3
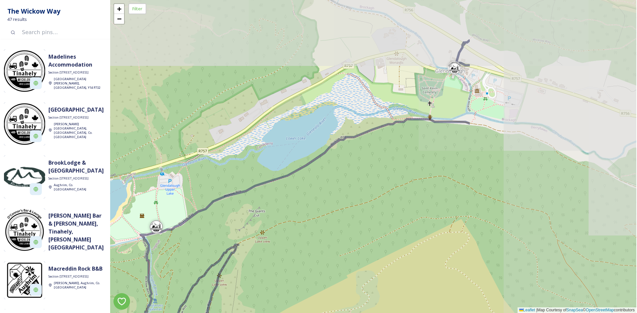
drag, startPoint x: 487, startPoint y: 117, endPoint x: 270, endPoint y: 190, distance: 229.4
click at [270, 190] on div "+ − Leaflet | Map Courtesy of SnapSea © OpenStreetMap contributors" at bounding box center [373, 156] width 526 height 313
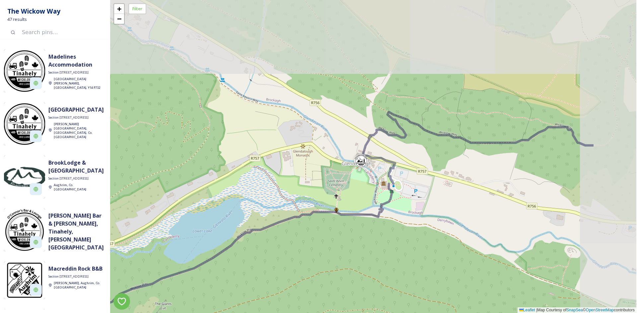
drag, startPoint x: 414, startPoint y: 118, endPoint x: 301, endPoint y: 220, distance: 152.1
click at [301, 220] on div "+ − Leaflet | Map Courtesy of SnapSea © OpenStreetMap contributors" at bounding box center [373, 156] width 526 height 313
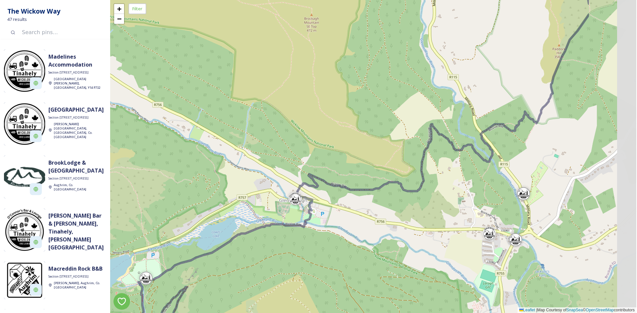
drag, startPoint x: 484, startPoint y: 182, endPoint x: 354, endPoint y: 210, distance: 133.0
click at [354, 210] on div "+ − Leaflet | Map Courtesy of SnapSea © OpenStreetMap contributors" at bounding box center [373, 156] width 526 height 313
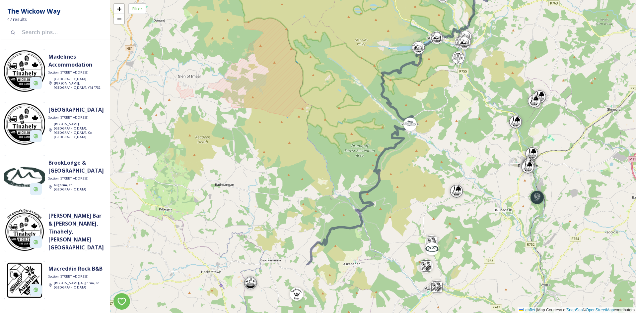
drag, startPoint x: 457, startPoint y: 215, endPoint x: 440, endPoint y: 135, distance: 81.4
click at [440, 135] on div "+ − Leaflet | Map Courtesy of SnapSea © OpenStreetMap contributors" at bounding box center [373, 156] width 526 height 313
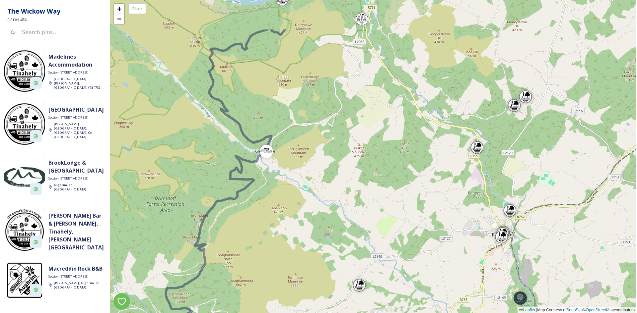
drag, startPoint x: 463, startPoint y: 121, endPoint x: 441, endPoint y: 182, distance: 64.4
click at [441, 182] on div "+ − Leaflet | Map Courtesy of SnapSea © OpenStreetMap contributors" at bounding box center [373, 156] width 526 height 313
